Goal: Information Seeking & Learning: Find specific page/section

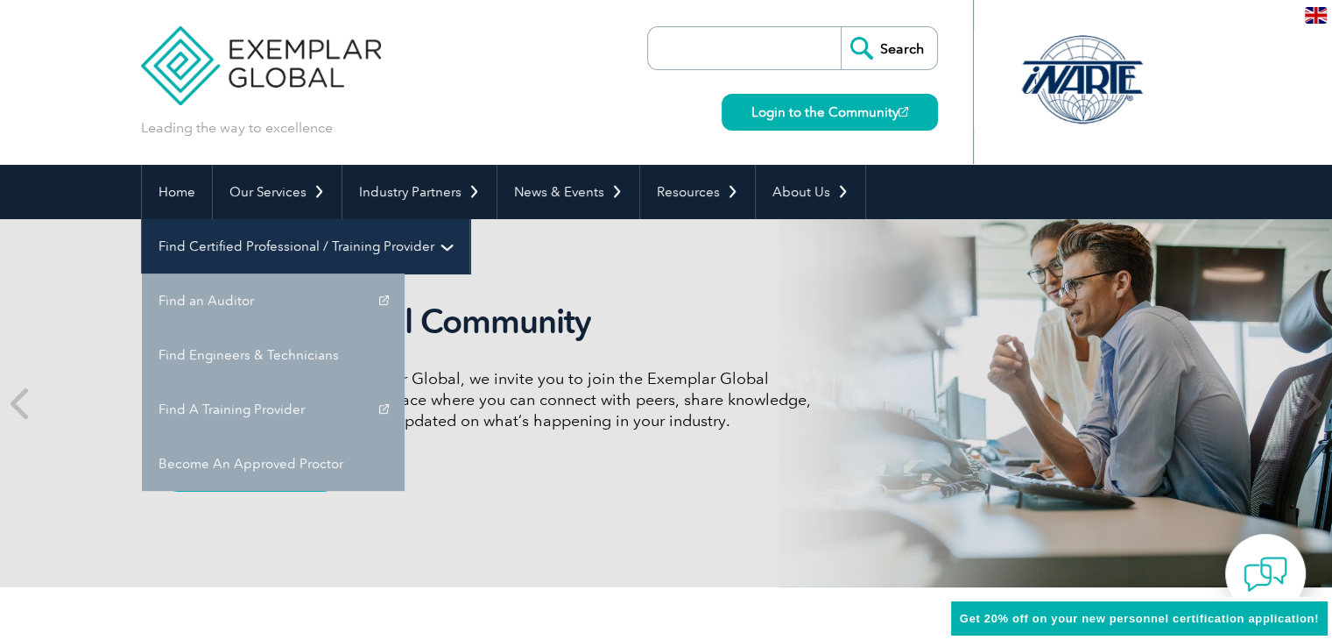
click at [470, 219] on link "Find Certified Professional / Training Provider" at bounding box center [306, 246] width 328 height 54
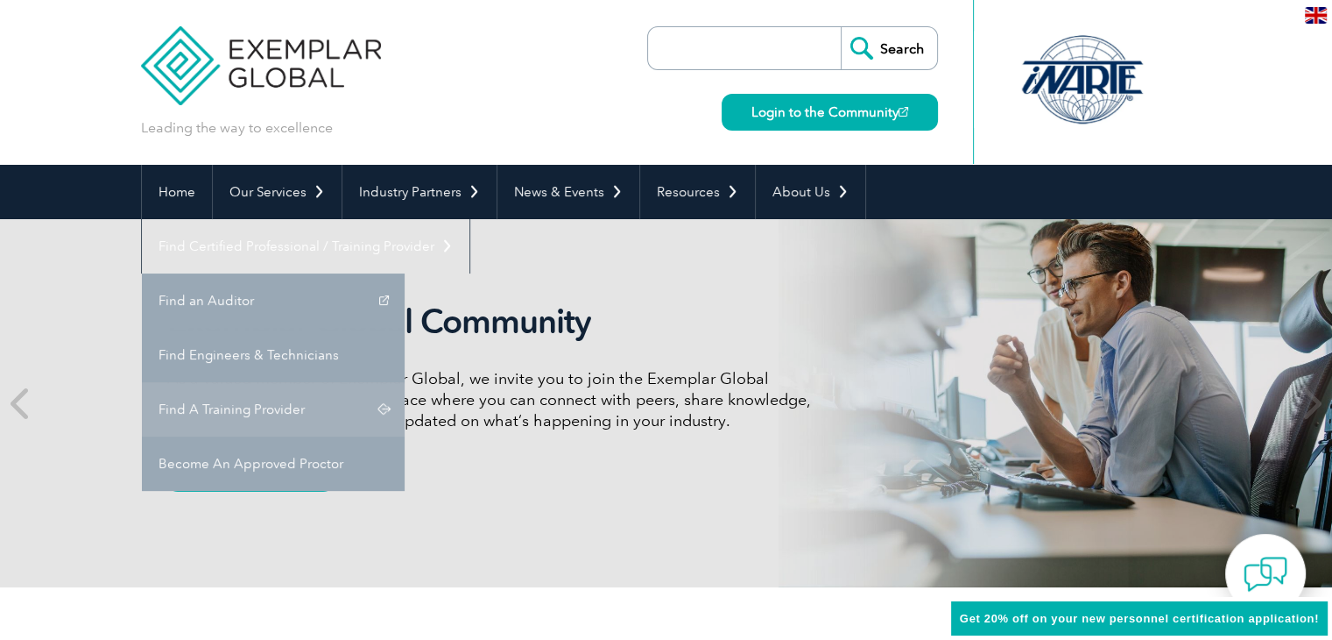
click at [405, 382] on link "Find A Training Provider" at bounding box center [273, 409] width 263 height 54
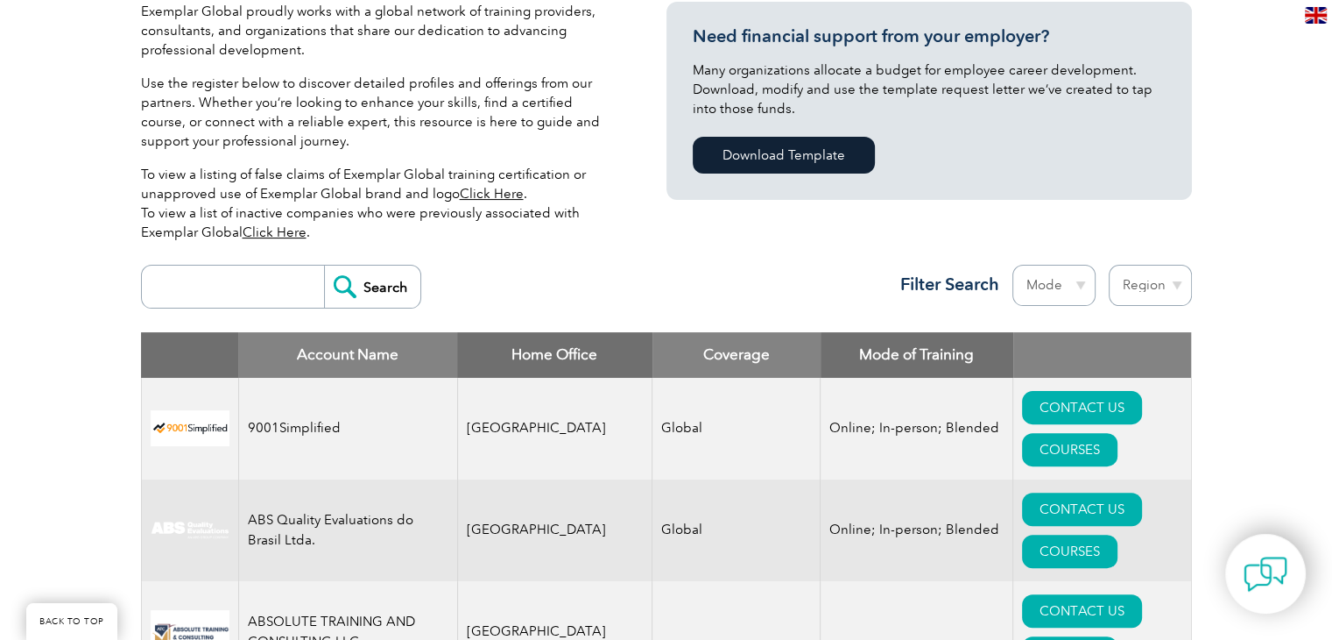
scroll to position [526, 0]
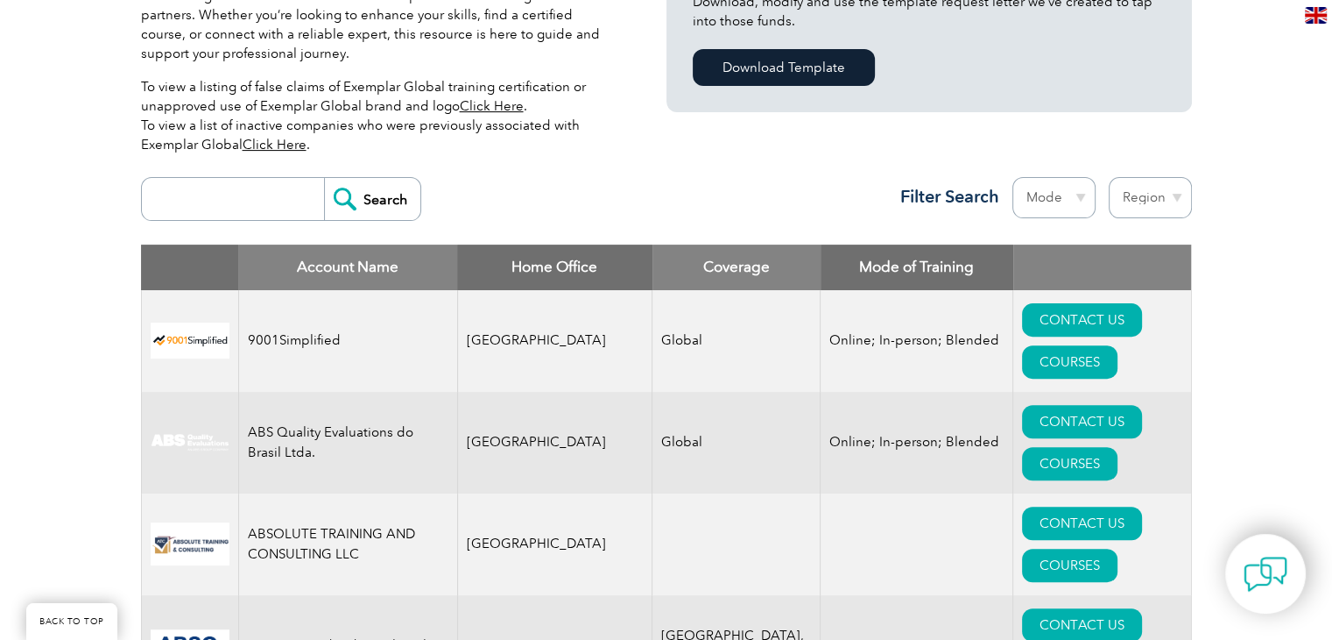
click at [238, 198] on input "search" at bounding box center [237, 199] width 173 height 42
type input "[GEOGRAPHIC_DATA]"
click at [336, 202] on input "Search" at bounding box center [372, 199] width 96 height 42
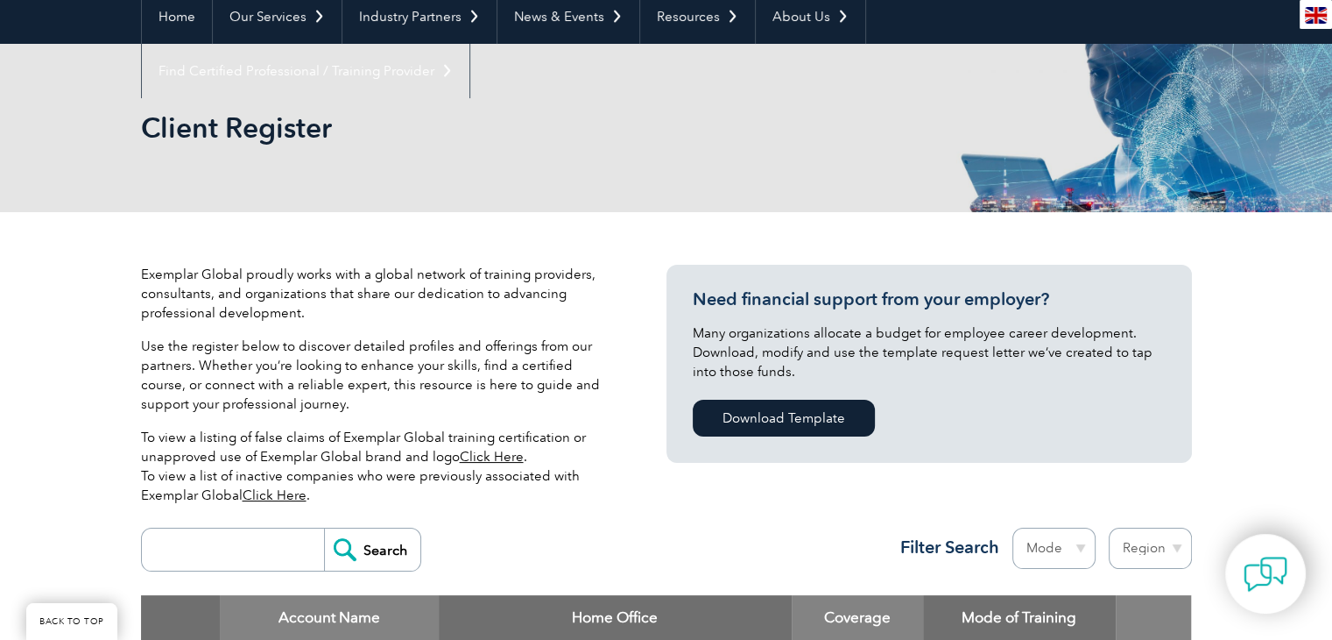
scroll to position [263, 0]
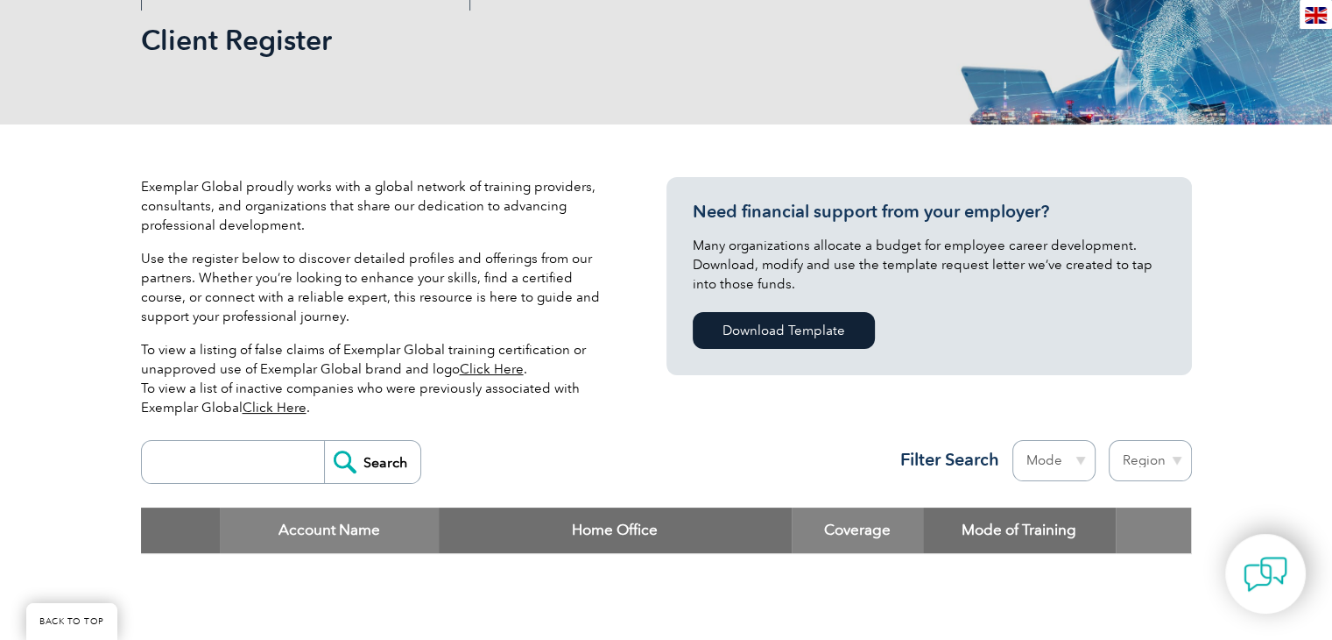
click at [274, 468] on input "search" at bounding box center [237, 462] width 173 height 42
type input "MEXICO"
click at [336, 465] on input "Search" at bounding box center [372, 462] width 96 height 42
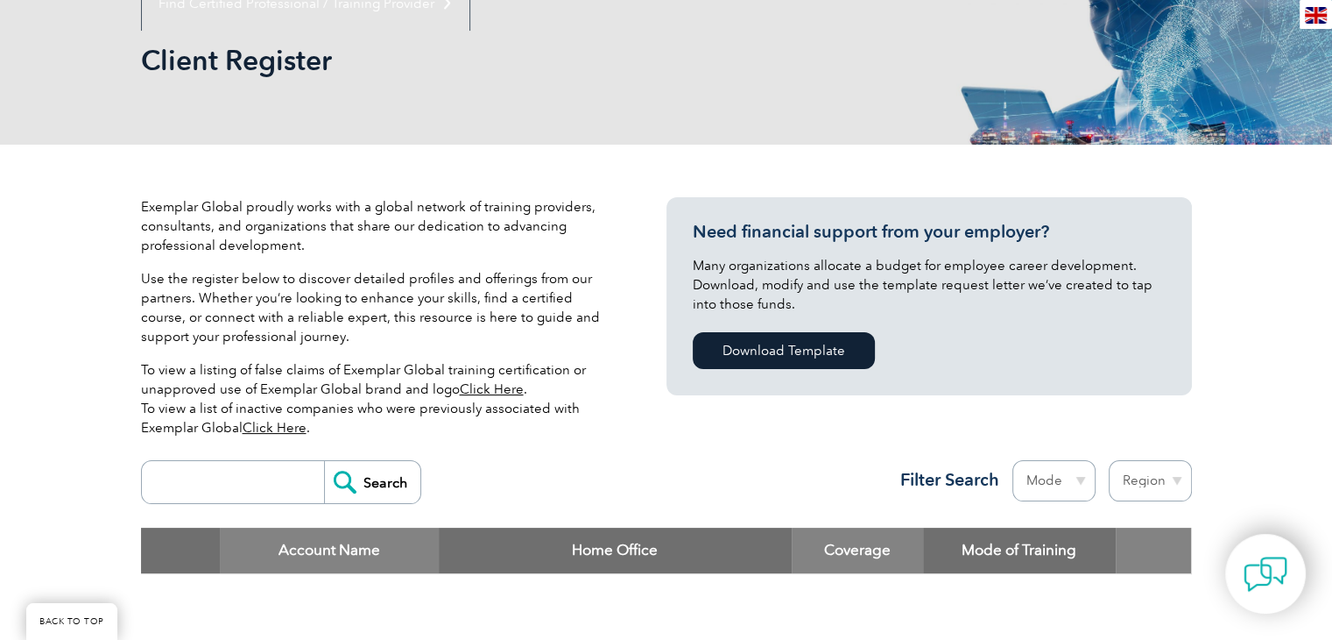
scroll to position [263, 0]
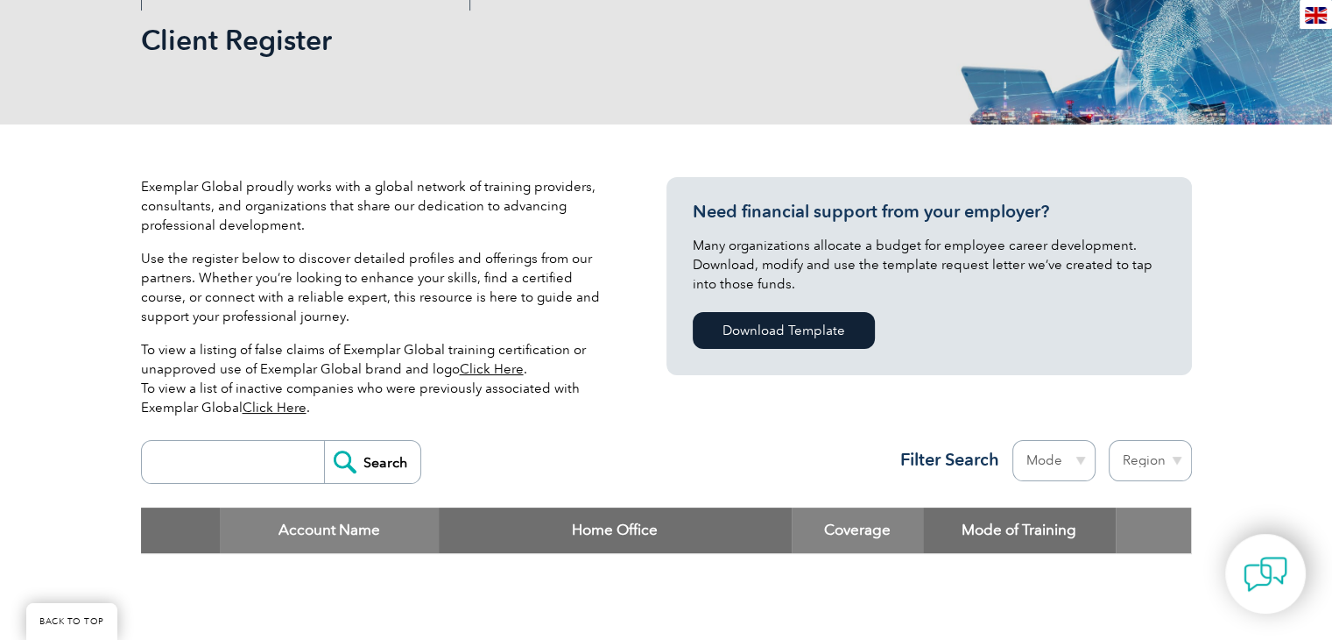
click at [259, 464] on input "search" at bounding box center [237, 462] width 173 height 42
click at [349, 463] on input "Search" at bounding box center [372, 462] width 96 height 42
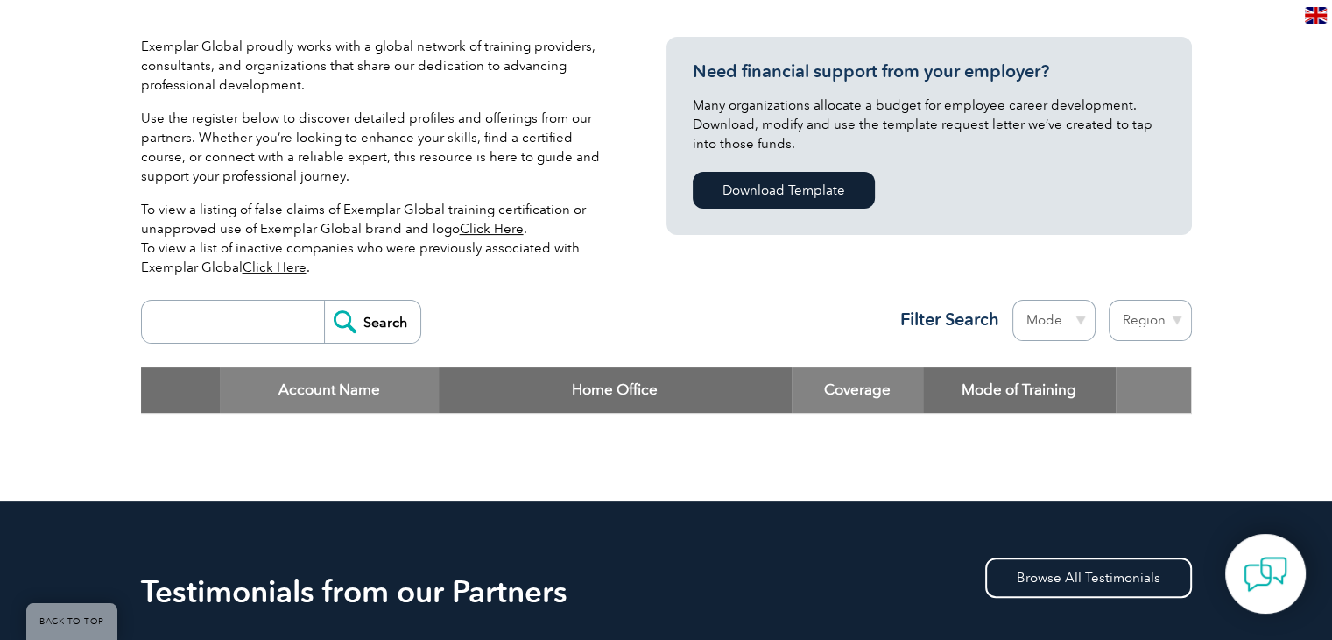
scroll to position [438, 0]
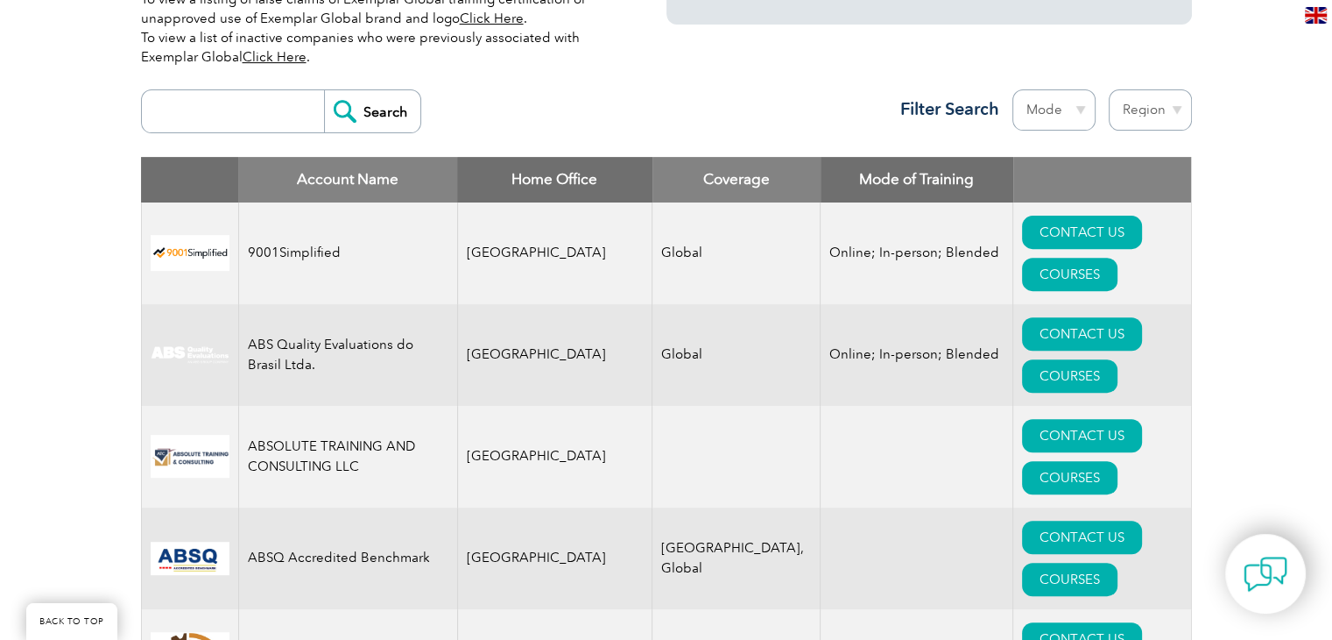
scroll to position [526, 0]
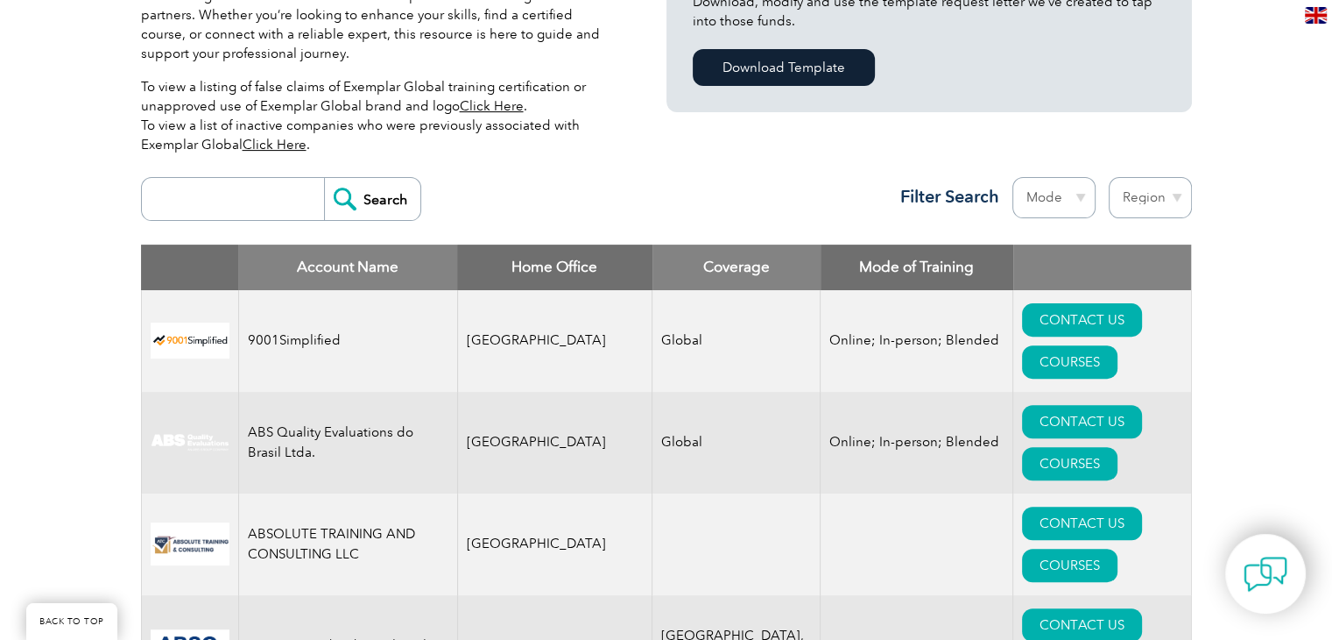
click at [256, 204] on input "search" at bounding box center [237, 199] width 173 height 42
type input "oem"
click at [367, 204] on input "Search" at bounding box center [372, 199] width 96 height 42
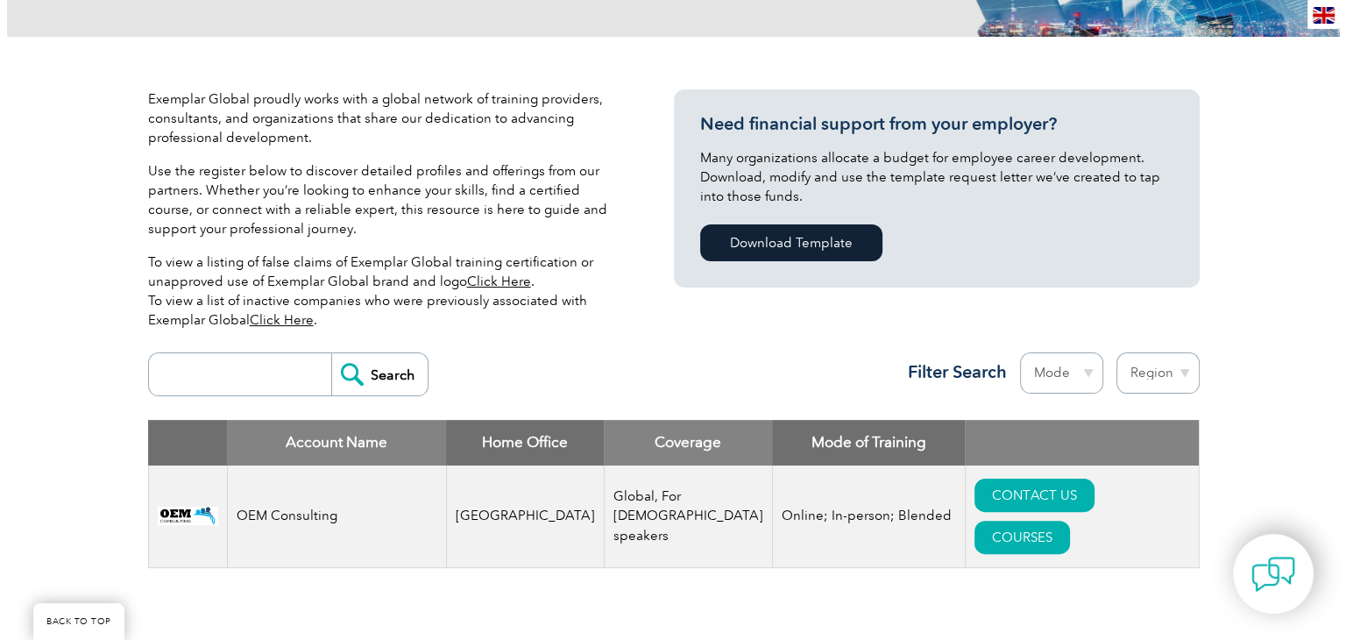
scroll to position [526, 0]
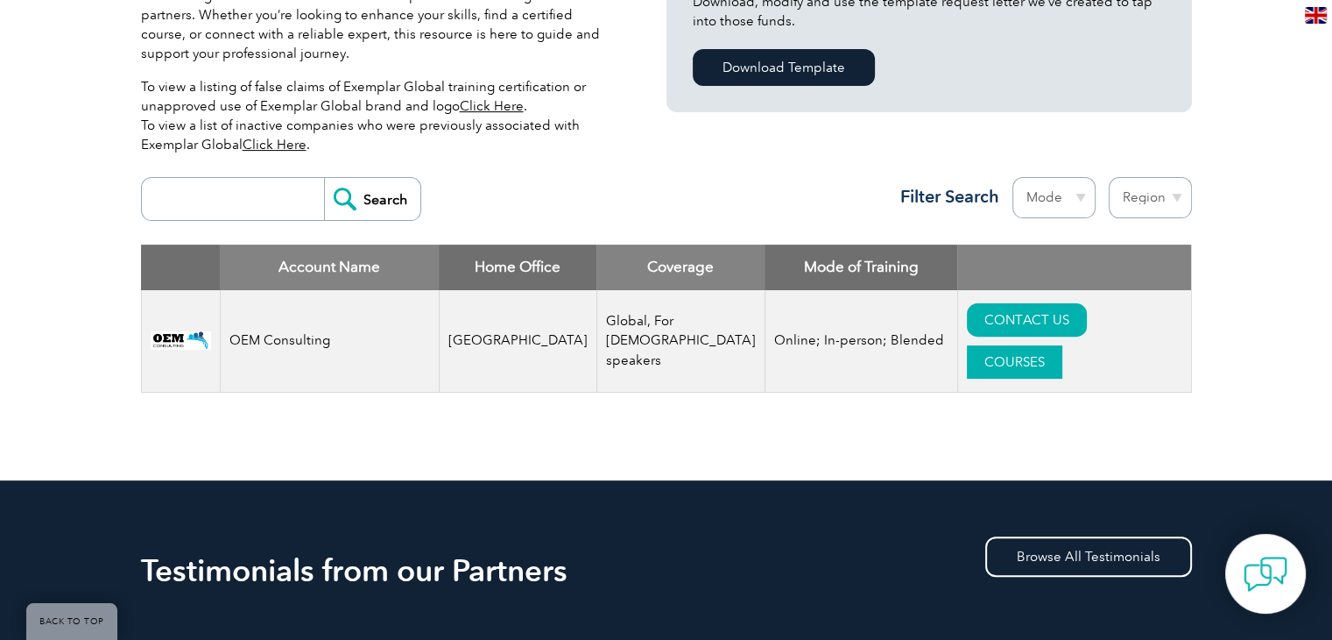
click at [1063, 345] on link "COURSES" at bounding box center [1014, 361] width 95 height 33
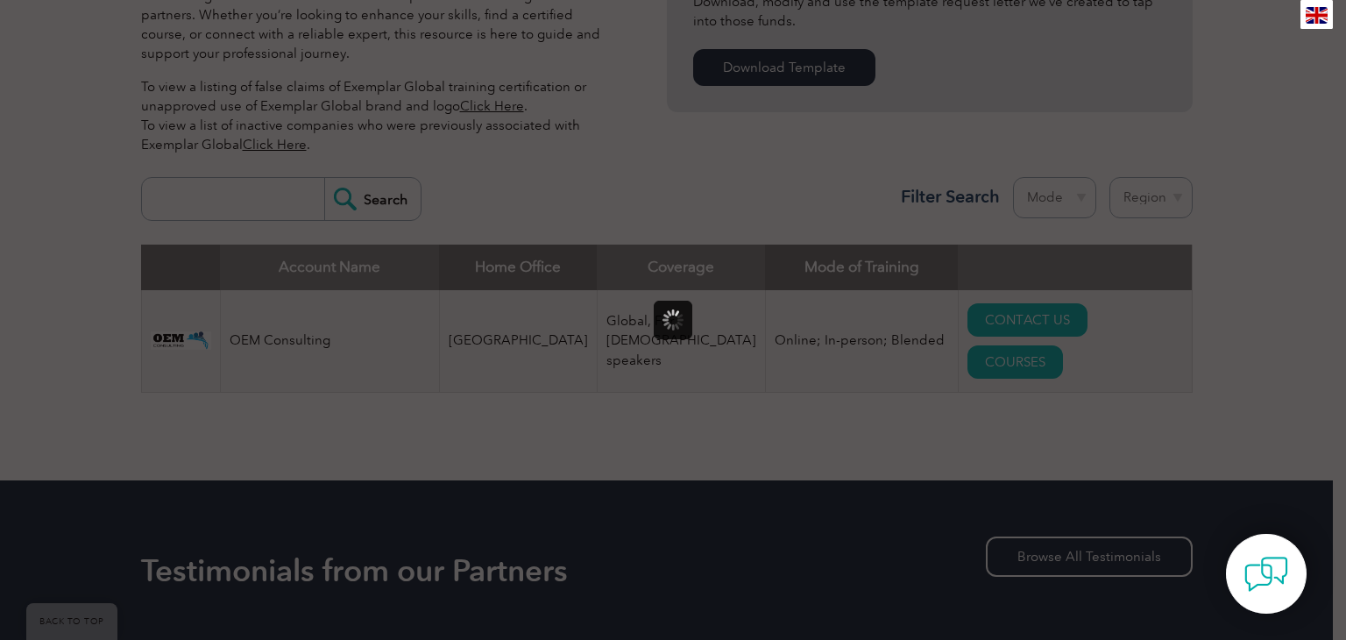
scroll to position [0, 0]
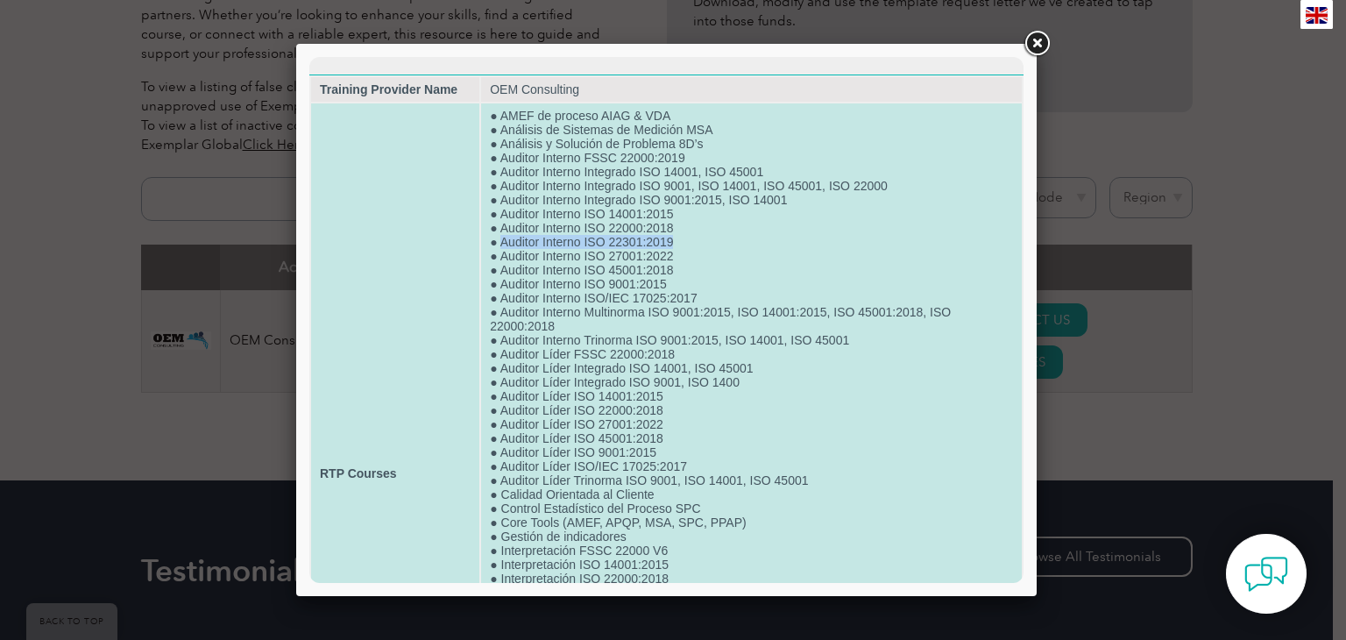
drag, startPoint x: 499, startPoint y: 249, endPoint x: 684, endPoint y: 247, distance: 184.9
click at [684, 247] on td "● AMEF de proceso AIAG & VDA ● Análisis de Sistemas de Medición MSA ● Análisis …" at bounding box center [751, 472] width 541 height 739
copy td "Auditor Interno ISO 22301:2019"
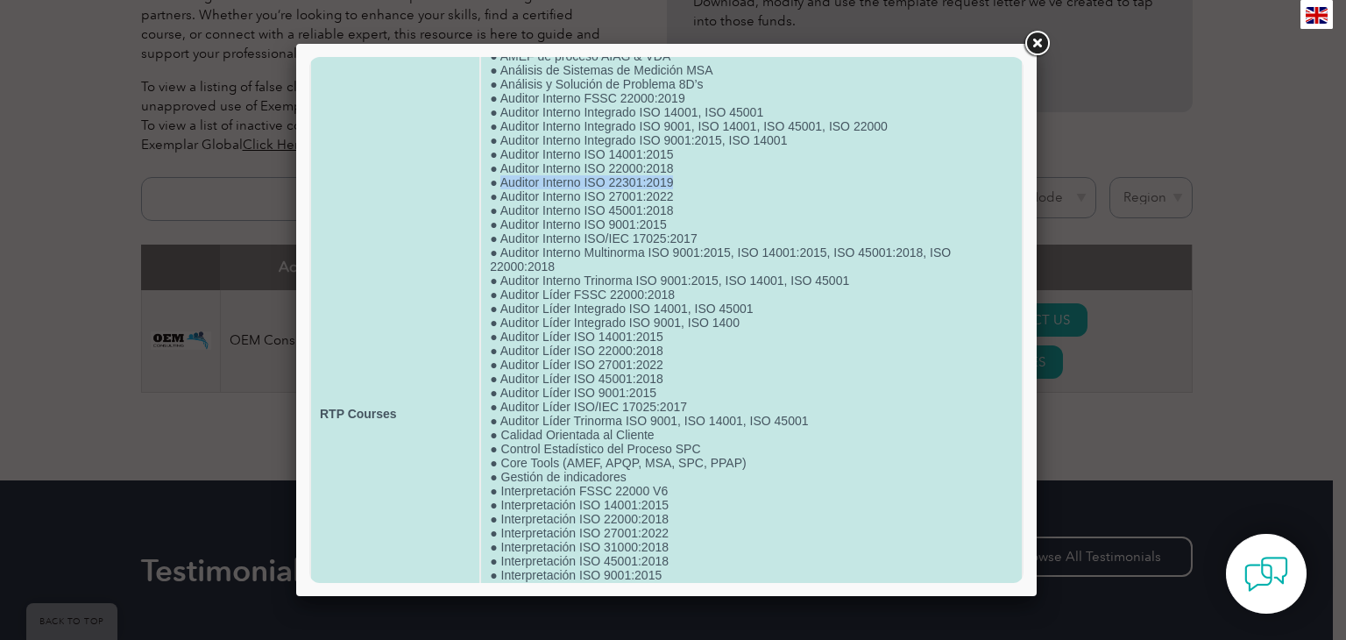
scroll to position [88, 0]
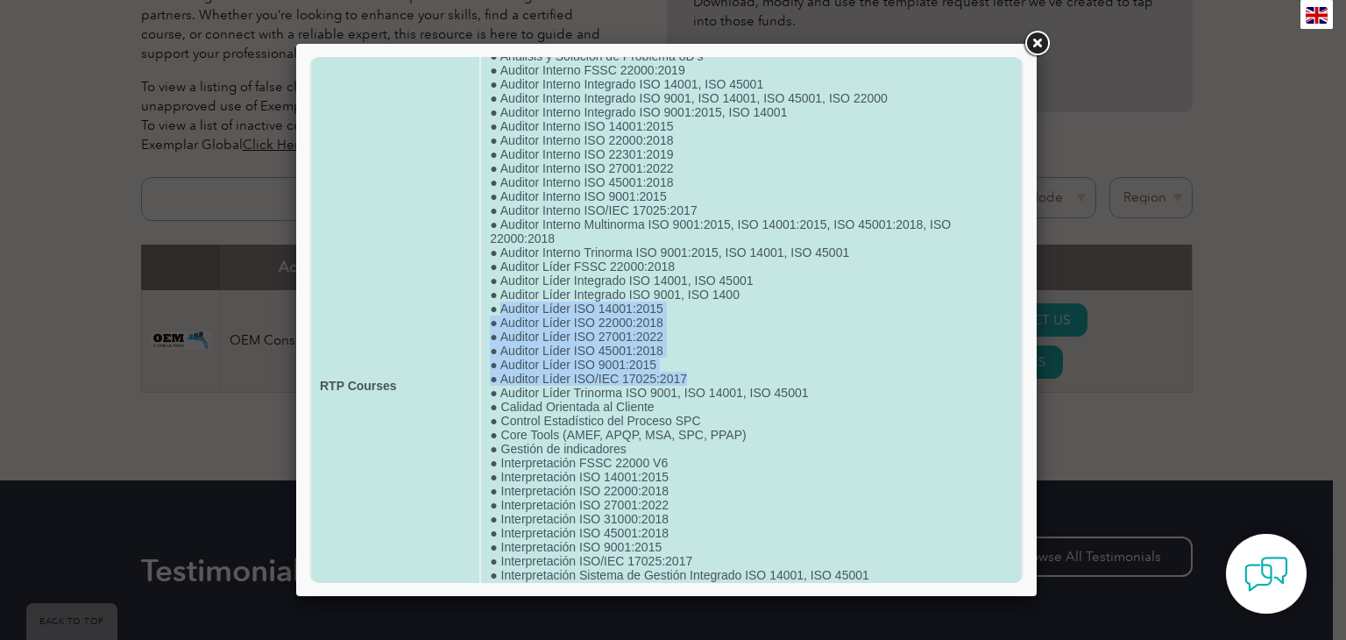
drag, startPoint x: 498, startPoint y: 323, endPoint x: 684, endPoint y: 389, distance: 197.0
click at [684, 389] on td "● AMEF de proceso AIAG & VDA ● Análisis de Sistemas de Medición MSA ● Análisis …" at bounding box center [751, 385] width 541 height 739
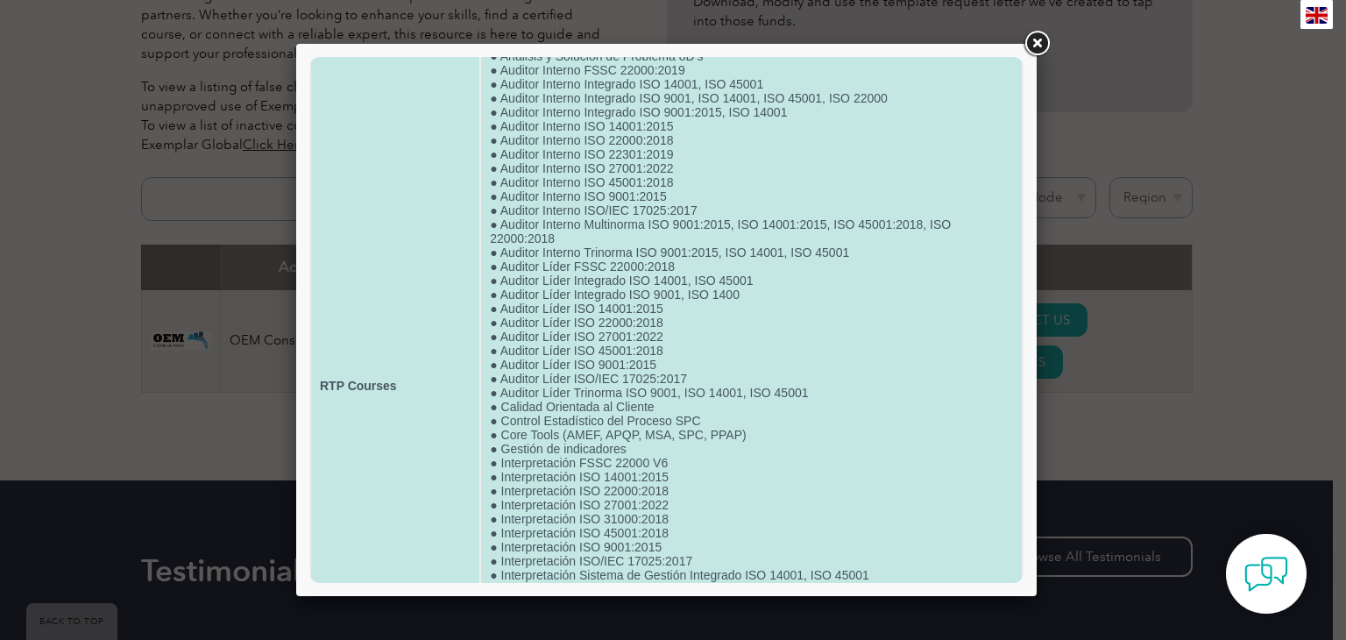
click at [490, 326] on td "● AMEF de proceso AIAG & VDA ● Análisis de Sistemas de Medición MSA ● Análisis …" at bounding box center [751, 385] width 541 height 739
drag, startPoint x: 489, startPoint y: 326, endPoint x: 653, endPoint y: 379, distance: 172.3
click at [653, 379] on td "● AMEF de proceso AIAG & VDA ● Análisis de Sistemas de Medición MSA ● Análisis …" at bounding box center [751, 385] width 541 height 739
click at [524, 181] on td "● AMEF de proceso AIAG & VDA ● Análisis de Sistemas de Medición MSA ● Análisis …" at bounding box center [751, 385] width 541 height 739
drag, startPoint x: 495, startPoint y: 161, endPoint x: 675, endPoint y: 162, distance: 180.5
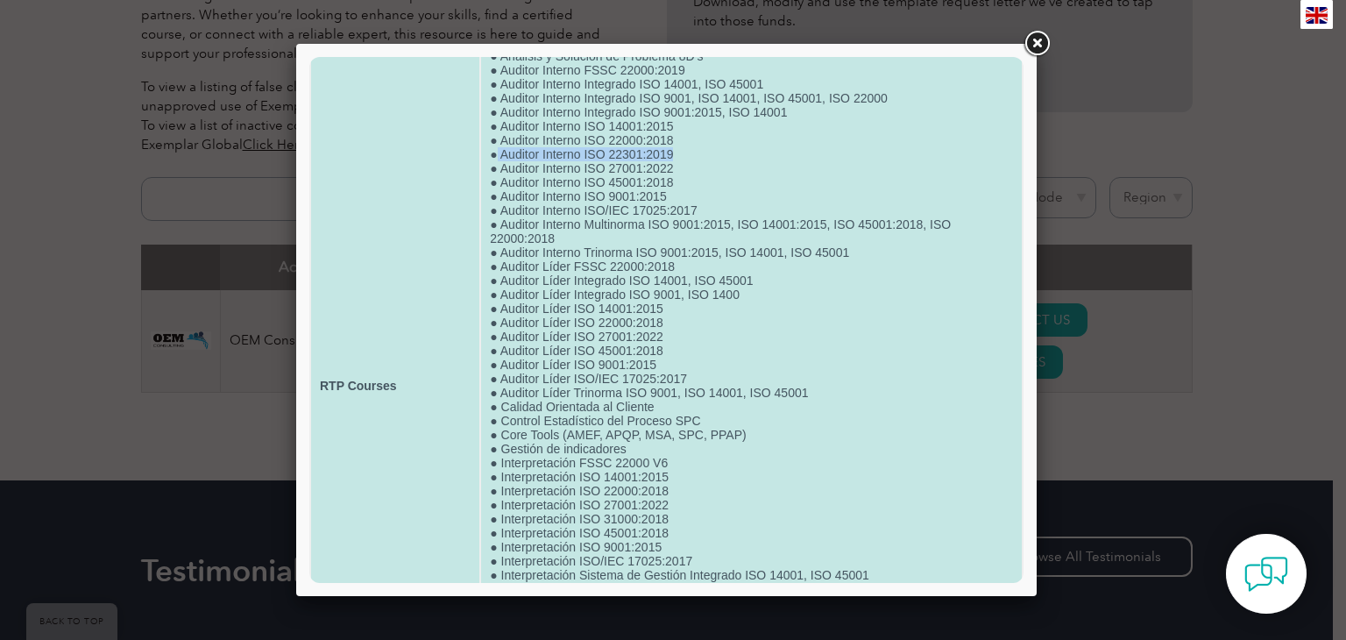
click at [675, 162] on td "● AMEF de proceso AIAG & VDA ● Análisis de Sistemas de Medición MSA ● Análisis …" at bounding box center [751, 385] width 541 height 739
copy td "Auditor Interno ISO 22301:2019"
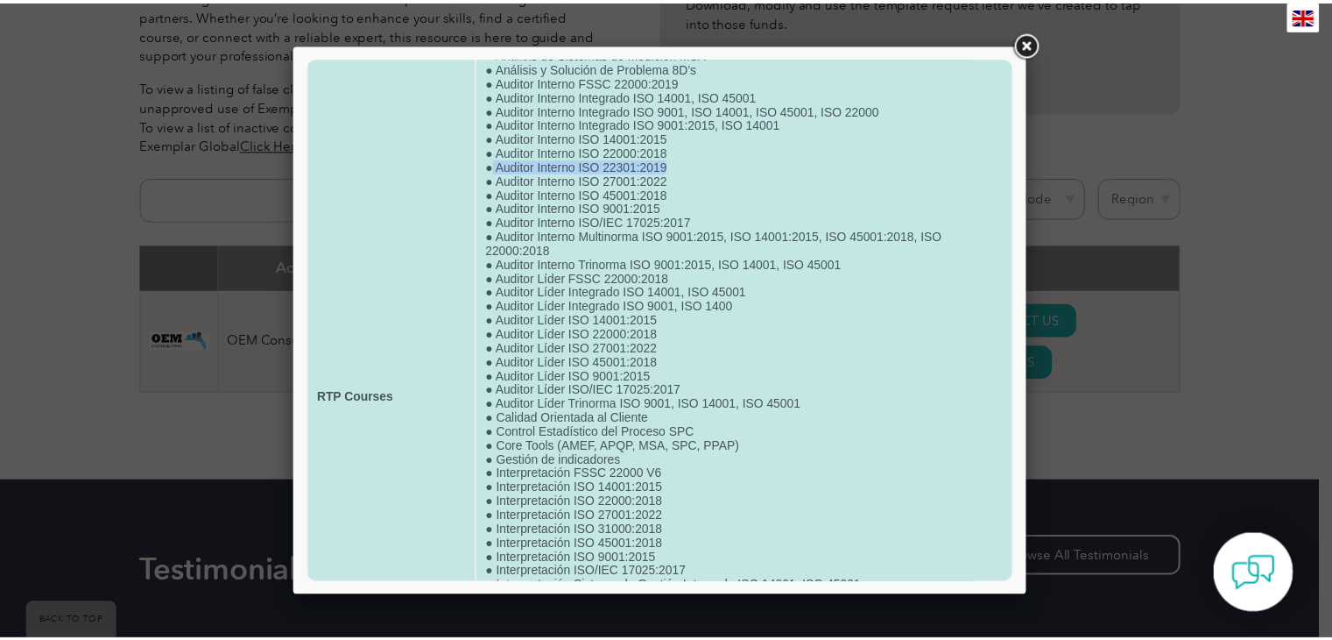
scroll to position [339, 0]
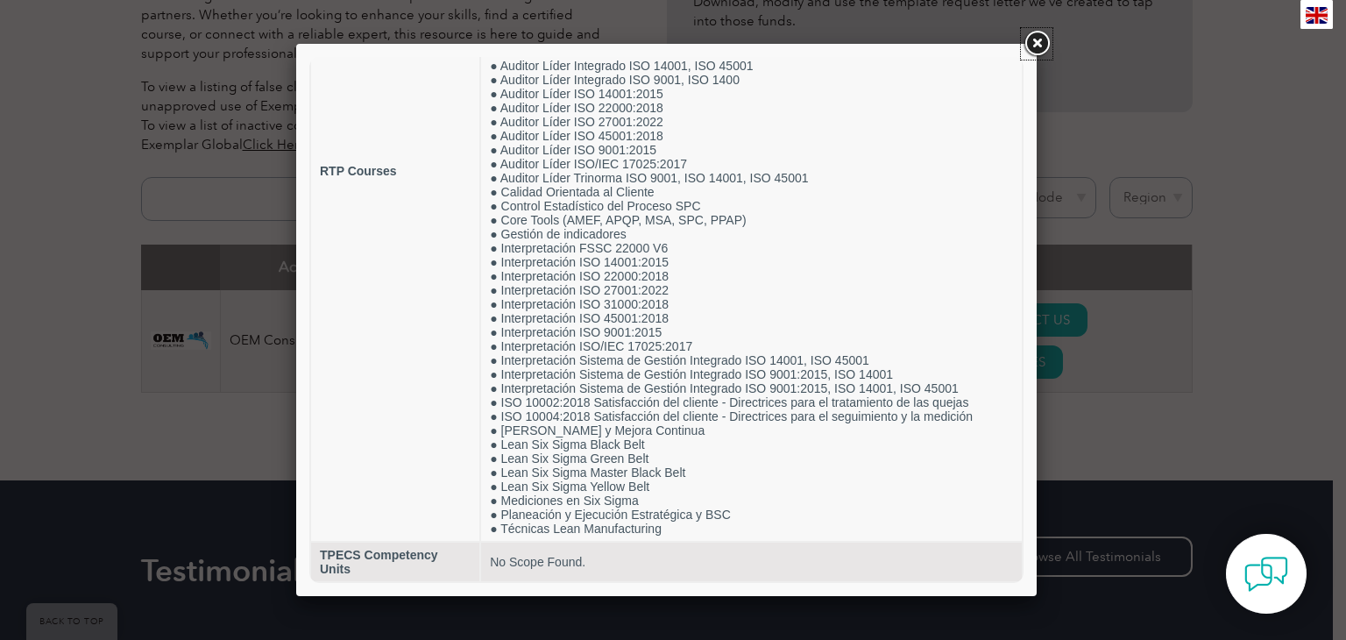
click at [1040, 44] on link at bounding box center [1037, 44] width 32 height 32
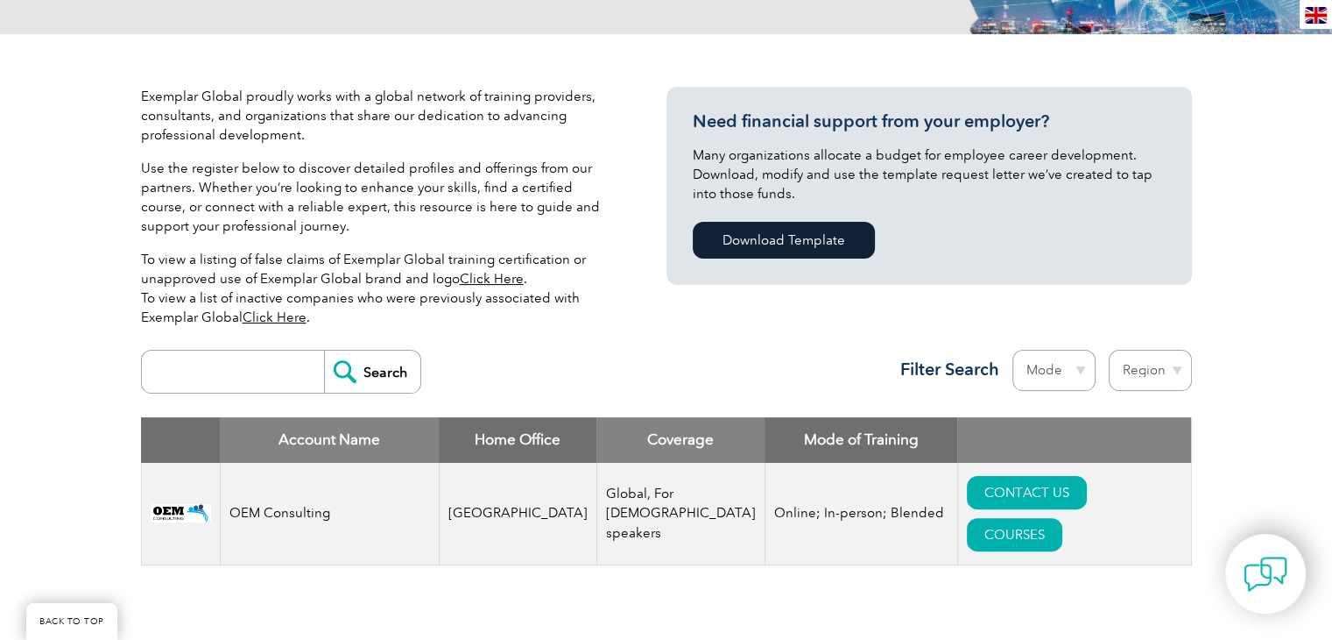
scroll to position [350, 0]
